Goal: Transaction & Acquisition: Purchase product/service

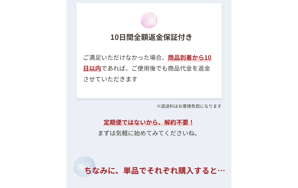
scroll to position [6126, 0]
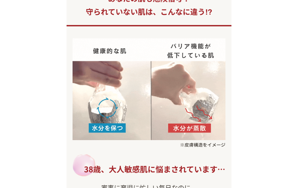
scroll to position [0, 0]
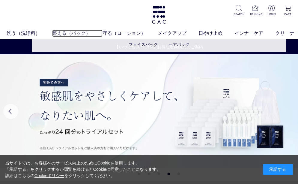
click at [64, 33] on link "整える（パック）" at bounding box center [77, 33] width 50 height 7
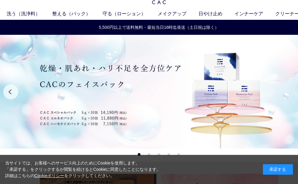
scroll to position [30, 0]
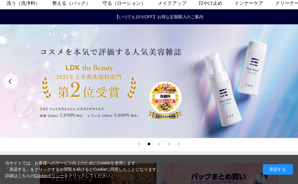
click at [218, 174] on div "当サイトでは、お客様へのサービス向上のためにCookieを使用します。 「承諾する」をクリックするか閲覧を続けるとCookieに同意したことになります。 詳細…" at bounding box center [149, 169] width 298 height 29
drag, startPoint x: 218, startPoint y: 174, endPoint x: 210, endPoint y: 148, distance: 26.8
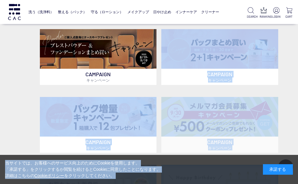
scroll to position [90, 0]
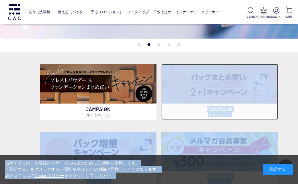
click at [182, 94] on img at bounding box center [219, 84] width 117 height 40
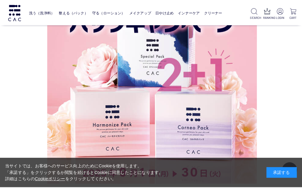
scroll to position [795, 9]
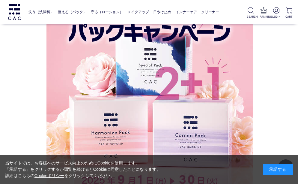
click at [161, 174] on div "当サイトでは、お客様へのサービス向上のためにCookieを使用します。 「承諾する」をクリックするか閲覧を続けるとCookieに同意したことになります。 詳細…" at bounding box center [149, 169] width 298 height 29
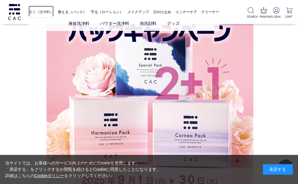
click at [45, 11] on link "洗う（洗浄料）" at bounding box center [40, 12] width 25 height 13
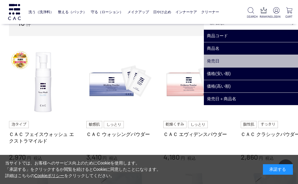
scroll to position [120, 0]
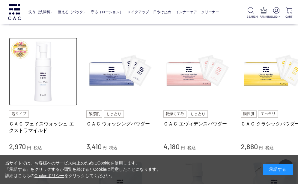
click at [41, 80] on img at bounding box center [43, 71] width 68 height 68
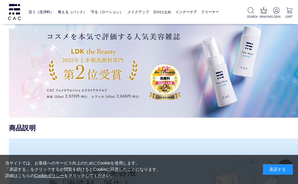
scroll to position [330, 0]
